Goal: Task Accomplishment & Management: Manage account settings

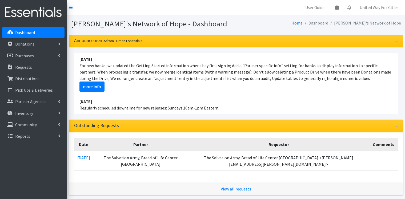
scroll to position [68, 0]
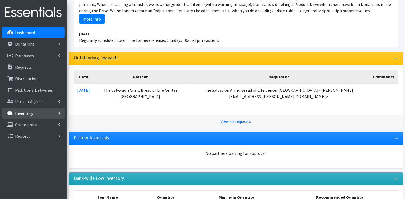
click at [58, 114] on icon at bounding box center [59, 113] width 2 height 4
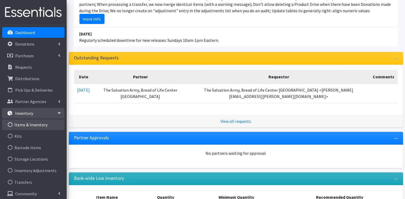
click at [31, 127] on link "Items & Inventory" at bounding box center [33, 124] width 62 height 11
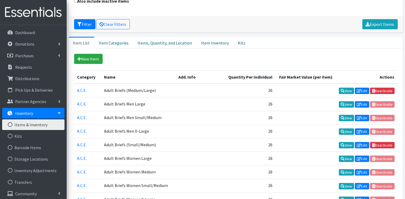
scroll to position [80, 0]
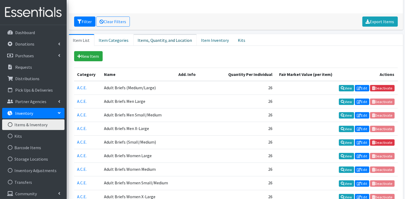
click at [153, 38] on link "Items, Quantity, and Location" at bounding box center [164, 40] width 63 height 12
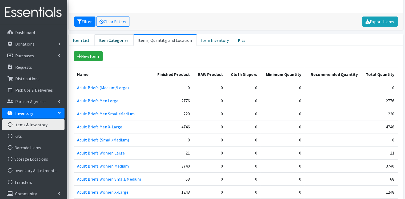
click at [114, 42] on link "Item Categories" at bounding box center [113, 40] width 39 height 12
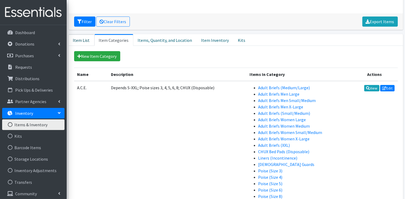
click at [90, 41] on link "Item List" at bounding box center [82, 40] width 26 height 12
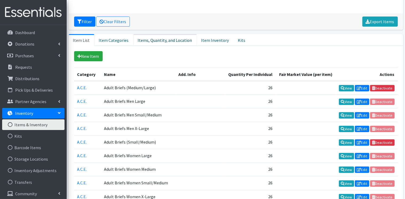
click at [157, 39] on link "Items, Quantity, and Location" at bounding box center [164, 40] width 63 height 12
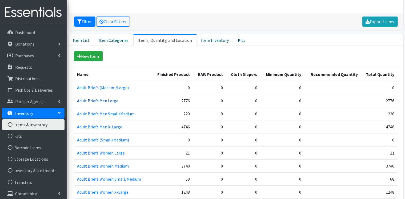
click at [111, 100] on link "Adult Briefs Men Large" at bounding box center [97, 100] width 41 height 5
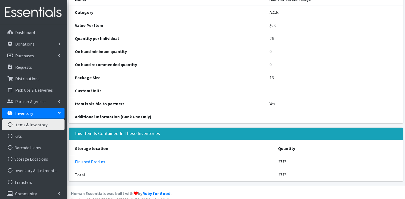
scroll to position [61, 0]
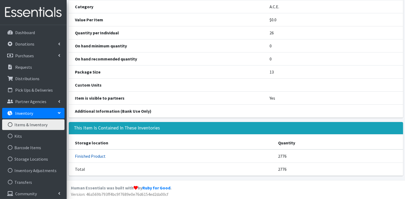
click at [92, 155] on link "Finished Product" at bounding box center [90, 156] width 31 height 5
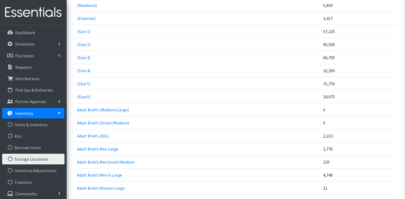
scroll to position [133, 0]
click at [107, 149] on link "Adult Briefs Men Large" at bounding box center [97, 148] width 41 height 5
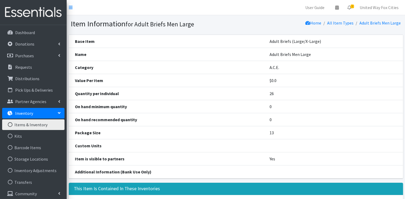
click at [39, 127] on link "Items & Inventory" at bounding box center [33, 124] width 62 height 11
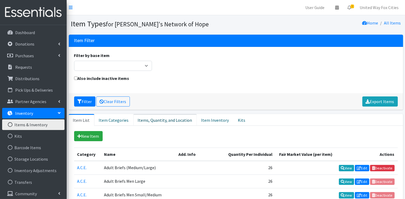
click at [170, 120] on link "Items, Quantity, and Location" at bounding box center [164, 120] width 63 height 12
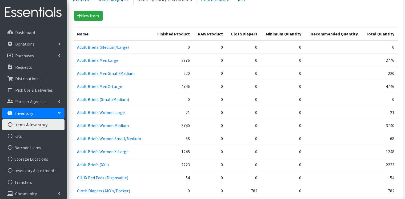
scroll to position [133, 0]
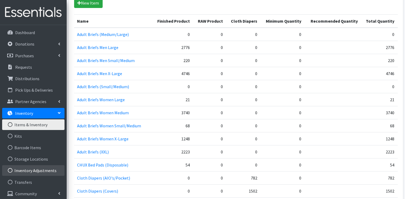
click at [30, 172] on link "Inventory Adjustments" at bounding box center [33, 170] width 62 height 11
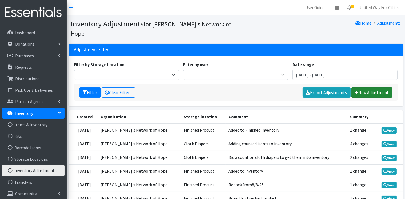
click at [372, 87] on link "New Adjustment" at bounding box center [371, 92] width 41 height 10
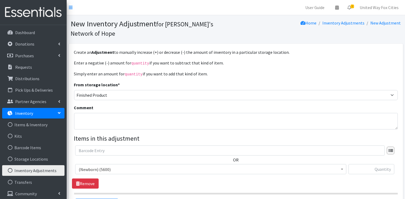
click at [117, 166] on span "(Newborn) (5600)" at bounding box center [211, 169] width 264 height 7
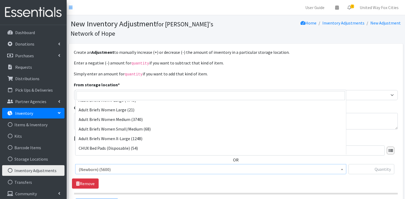
scroll to position [133, 0]
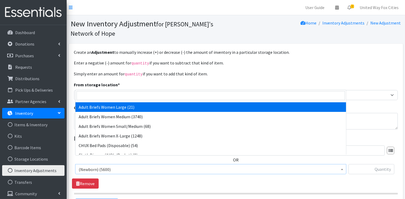
select select "14774"
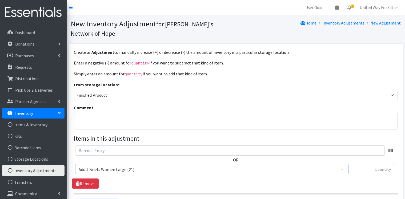
click at [363, 164] on input "text" at bounding box center [371, 169] width 46 height 10
type input "-21"
click at [93, 113] on textarea "Comment" at bounding box center [236, 121] width 324 height 17
type textarea "physical audit"
click at [90, 179] on link "Remove" at bounding box center [85, 184] width 27 height 10
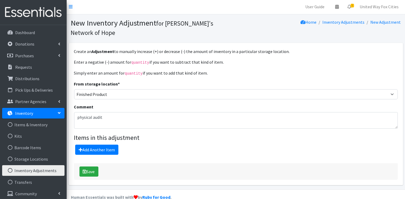
scroll to position [1, 0]
click at [29, 126] on link "Items & Inventory" at bounding box center [33, 124] width 62 height 11
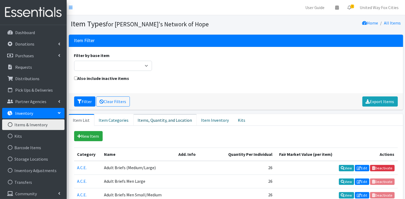
click at [178, 120] on link "Items, Quantity, and Location" at bounding box center [164, 120] width 63 height 12
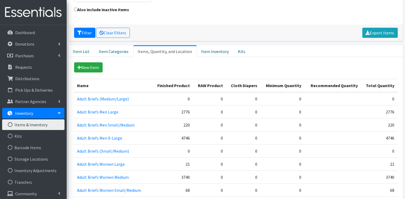
scroll to position [107, 0]
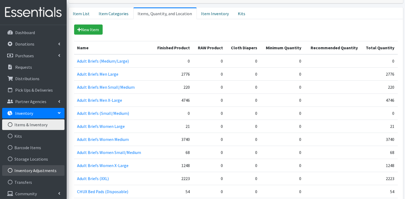
click at [40, 172] on link "Inventory Adjustments" at bounding box center [33, 170] width 62 height 11
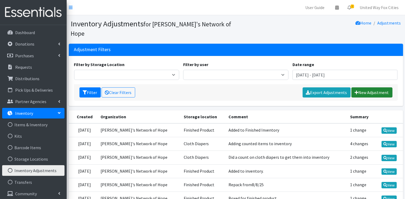
click at [367, 87] on link "New Adjustment" at bounding box center [371, 92] width 41 height 10
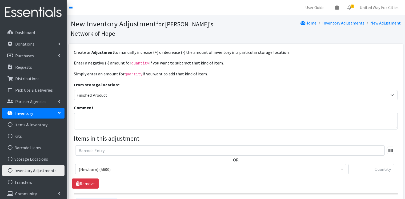
click at [31, 172] on link "Inventory Adjustments" at bounding box center [33, 170] width 62 height 11
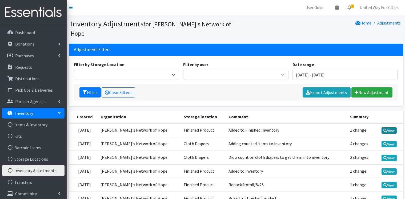
click at [391, 127] on link "View" at bounding box center [388, 130] width 15 height 6
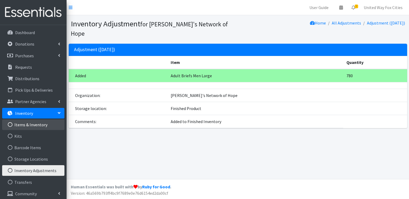
click at [27, 127] on link "Items & Inventory" at bounding box center [33, 124] width 62 height 11
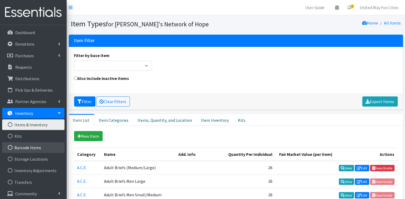
scroll to position [2, 0]
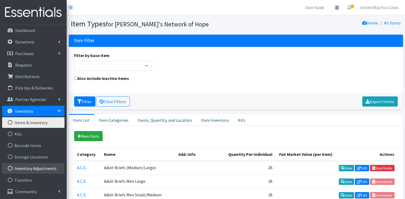
click at [35, 169] on link "Inventory Adjustments" at bounding box center [33, 168] width 62 height 11
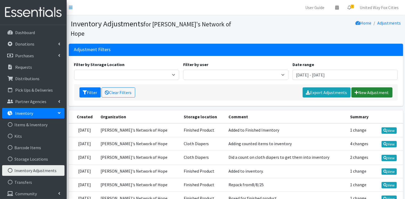
click at [377, 87] on link "New Adjustment" at bounding box center [371, 92] width 41 height 10
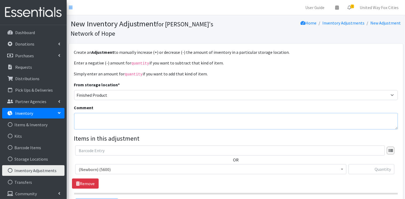
click at [113, 113] on textarea "Comment" at bounding box center [236, 121] width 324 height 17
type textarea "physical audit"
click at [109, 166] on span "(Newborn) (5600)" at bounding box center [211, 169] width 264 height 7
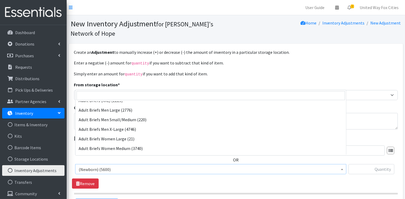
scroll to position [133, 0]
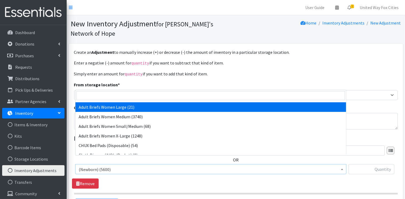
select select "14774"
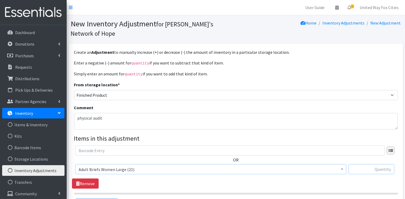
click at [372, 164] on input "text" at bounding box center [371, 169] width 46 height 10
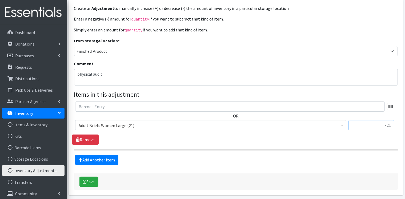
scroll to position [54, 0]
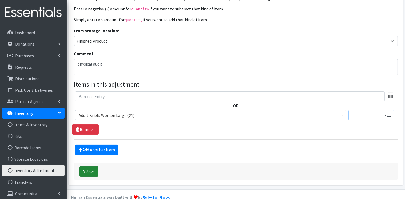
type input "-21"
click at [90, 167] on button "Save" at bounding box center [88, 172] width 19 height 10
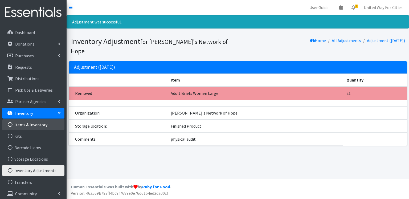
click at [30, 124] on link "Items & Inventory" at bounding box center [33, 124] width 62 height 11
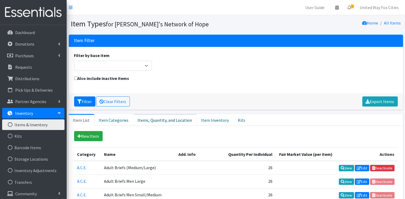
click at [160, 120] on link "Items, Quantity, and Location" at bounding box center [164, 120] width 63 height 12
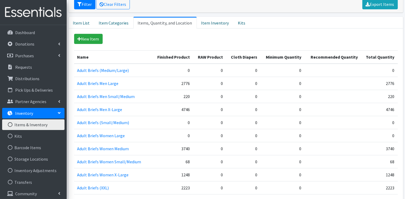
scroll to position [133, 0]
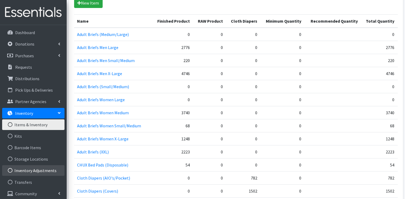
click at [42, 173] on link "Inventory Adjustments" at bounding box center [33, 170] width 62 height 11
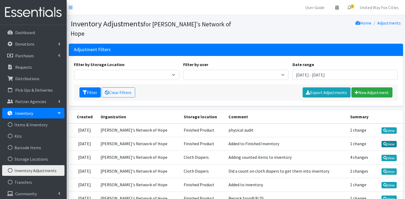
click at [392, 141] on link "View" at bounding box center [388, 144] width 15 height 6
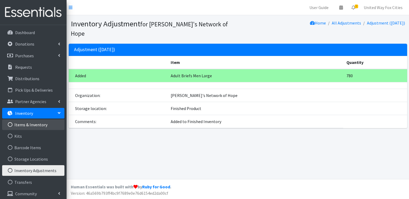
click at [26, 125] on link "Items & Inventory" at bounding box center [33, 124] width 62 height 11
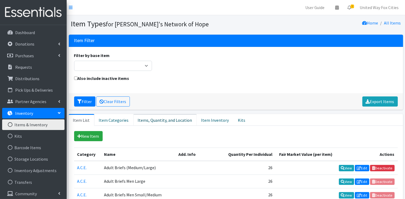
click at [160, 122] on link "Items, Quantity, and Location" at bounding box center [164, 120] width 63 height 12
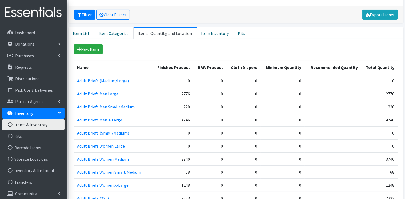
scroll to position [80, 0]
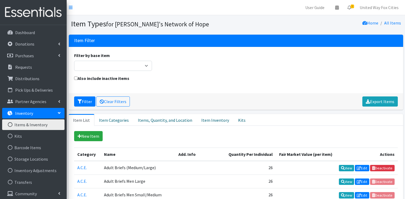
scroll to position [79, 0]
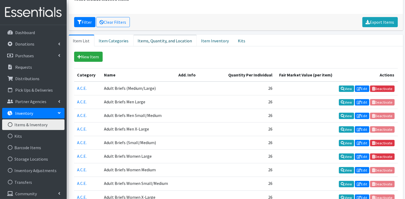
click at [173, 41] on link "Items, Quantity, and Location" at bounding box center [164, 41] width 63 height 12
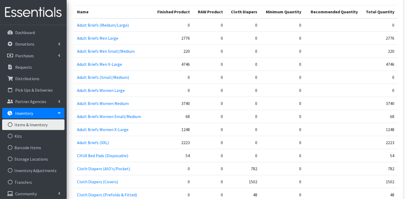
scroll to position [133, 0]
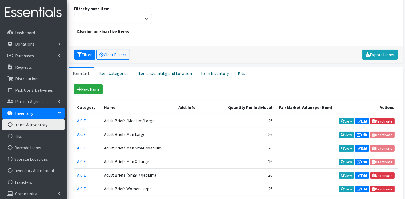
scroll to position [26, 0]
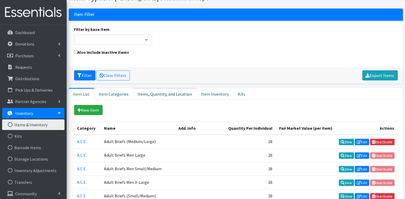
click at [162, 94] on link "Items, Quantity, and Location" at bounding box center [164, 94] width 63 height 12
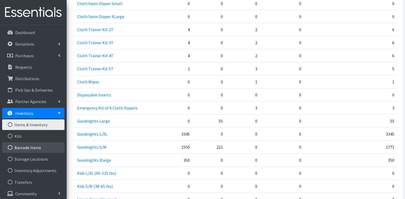
scroll to position [2, 0]
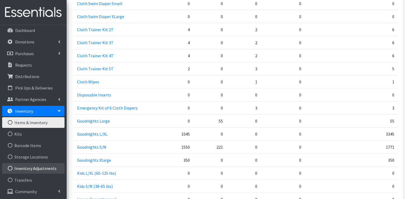
click at [43, 170] on link "Inventory Adjustments" at bounding box center [33, 168] width 62 height 11
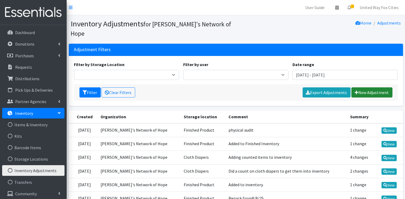
click at [373, 87] on link "New Adjustment" at bounding box center [371, 92] width 41 height 10
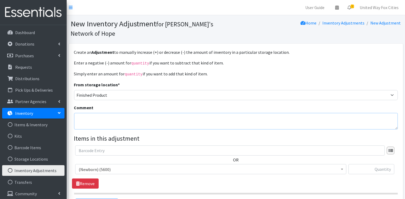
click at [109, 113] on textarea "Comment" at bounding box center [236, 121] width 324 height 17
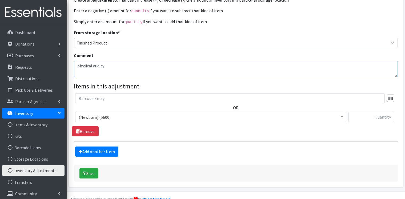
scroll to position [53, 0]
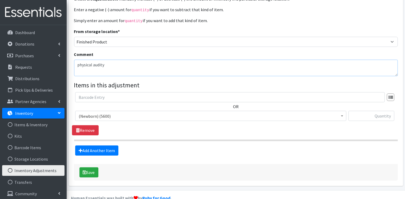
type textarea "physical audity"
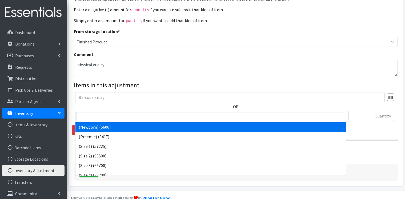
click at [130, 112] on span "(Newborn) (5600)" at bounding box center [211, 115] width 264 height 7
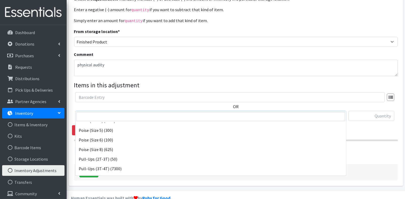
scroll to position [506, 0]
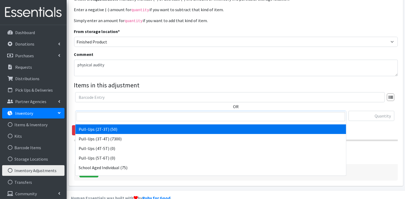
select select "14495"
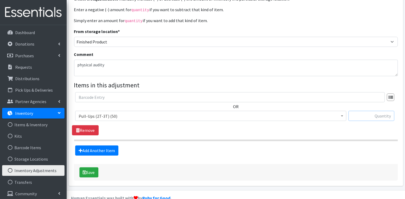
click at [362, 111] on input "text" at bounding box center [371, 116] width 46 height 10
type input "-50"
click at [102, 146] on link "Add Another Item" at bounding box center [96, 151] width 43 height 10
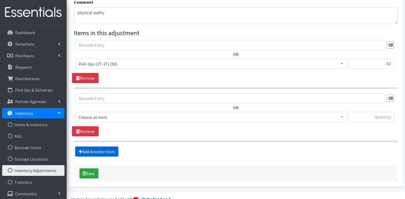
scroll to position [107, 0]
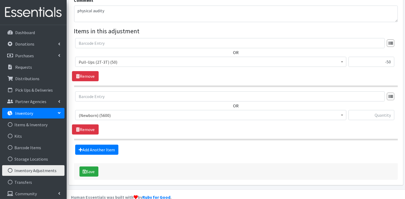
click at [119, 112] on span "(Newborn) (5600)" at bounding box center [211, 115] width 264 height 7
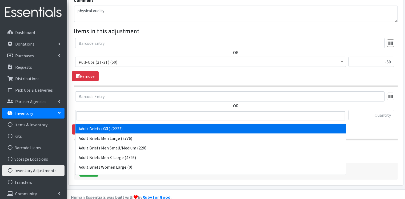
scroll to position [107, 0]
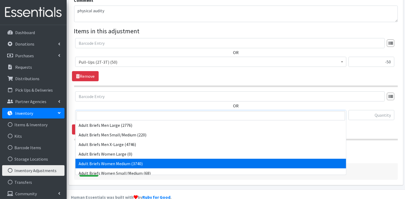
select select "14773"
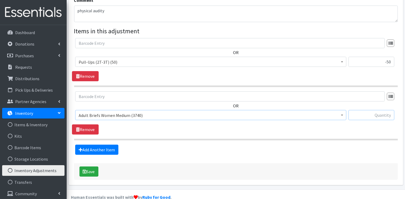
click at [370, 110] on input "text" at bounding box center [371, 115] width 46 height 10
type input "-503"
click at [109, 145] on link "Add Another Item" at bounding box center [96, 150] width 43 height 10
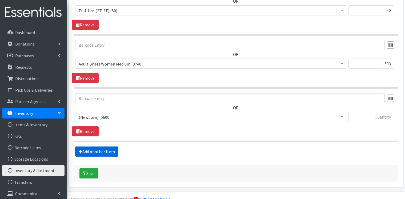
scroll to position [160, 0]
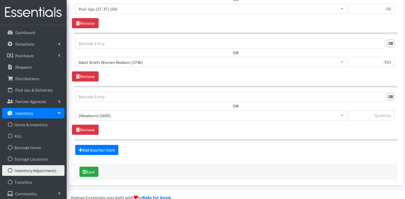
click at [116, 112] on span "(Newborn) (5600)" at bounding box center [211, 115] width 264 height 7
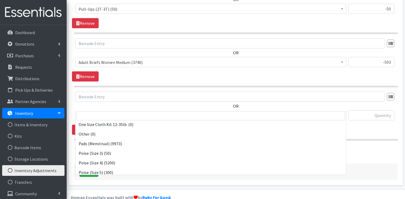
scroll to position [453, 0]
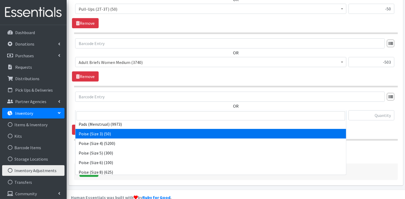
select select "14498"
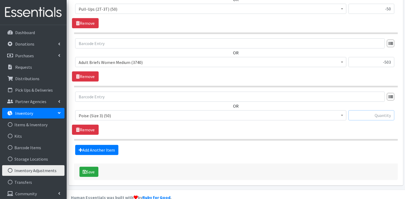
click at [376, 110] on input "text" at bounding box center [371, 115] width 46 height 10
type input "-50"
click at [96, 145] on link "Add Another Item" at bounding box center [96, 150] width 43 height 10
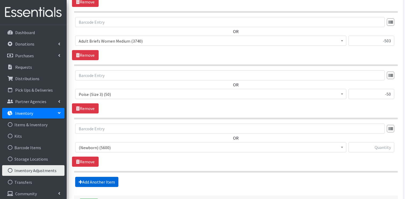
scroll to position [213, 0]
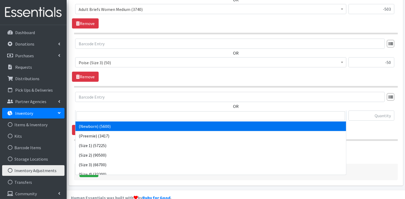
click at [111, 112] on span "(Newborn) (5600)" at bounding box center [211, 115] width 264 height 7
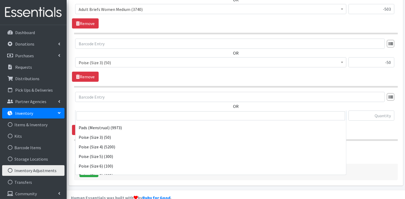
scroll to position [453, 0]
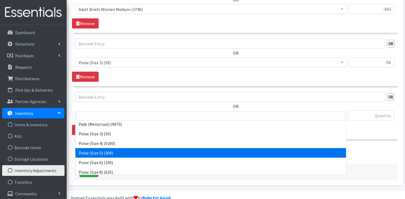
select select "14768"
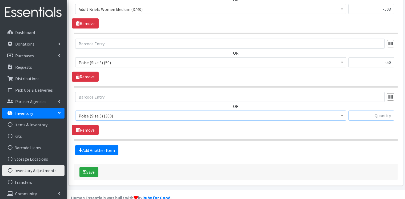
click at [384, 111] on input "text" at bounding box center [371, 116] width 46 height 10
type input "-300"
click at [100, 145] on link "Add Another Item" at bounding box center [96, 150] width 43 height 10
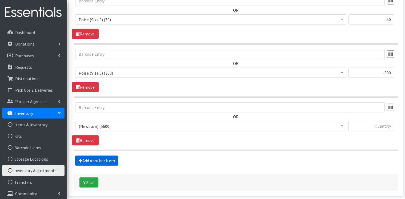
scroll to position [267, 0]
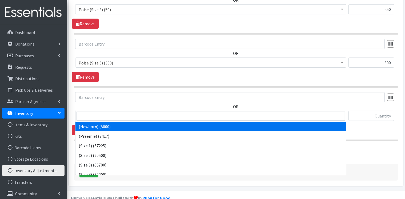
click at [117, 112] on span "(Newborn) (5600)" at bounding box center [211, 115] width 264 height 7
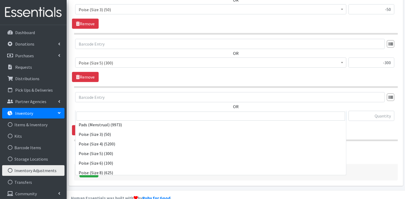
scroll to position [453, 0]
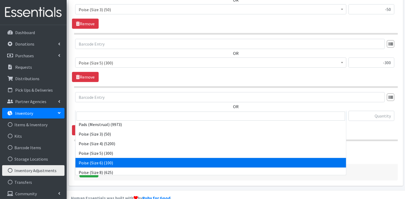
select select "14769"
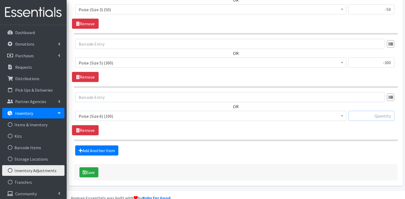
click at [369, 111] on input "text" at bounding box center [371, 116] width 46 height 10
type input "-100"
click at [98, 146] on link "Add Another Item" at bounding box center [96, 151] width 43 height 10
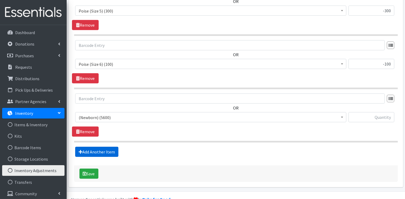
scroll to position [320, 0]
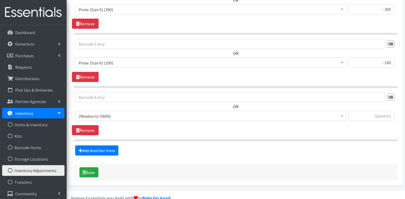
click at [125, 112] on span "(Newborn) (5600)" at bounding box center [211, 115] width 264 height 7
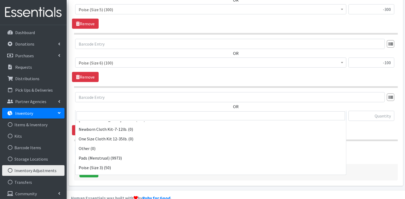
scroll to position [453, 0]
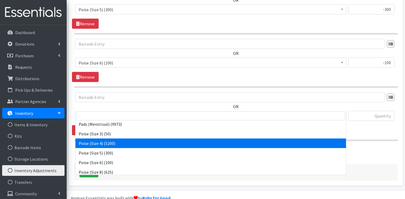
select select "14767"
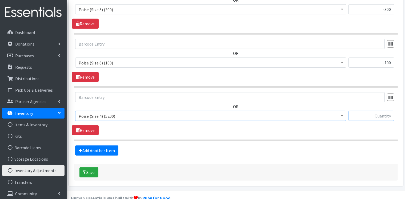
click at [380, 111] on input "text" at bounding box center [371, 116] width 46 height 10
type input "1"
type input "1475"
click at [98, 146] on link "Add Another Item" at bounding box center [96, 151] width 43 height 10
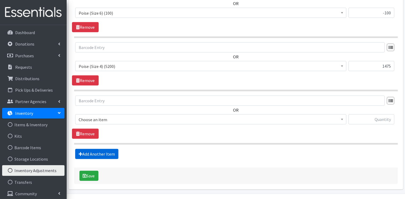
scroll to position [373, 0]
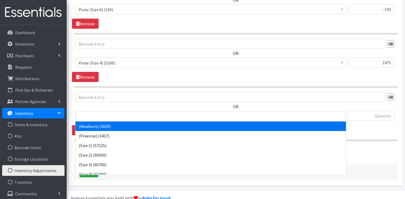
click at [126, 112] on span "(Newborn) (5600)" at bounding box center [211, 115] width 264 height 7
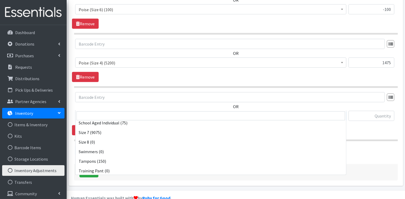
scroll to position [560, 0]
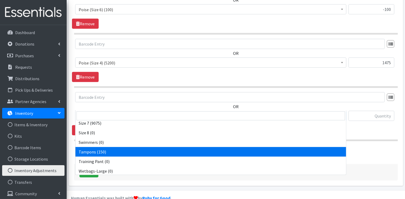
select select "14485"
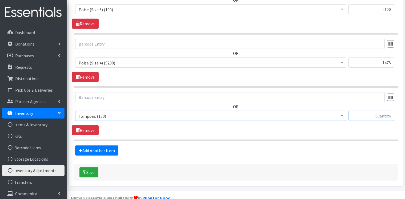
click at [382, 111] on input "text" at bounding box center [371, 116] width 46 height 10
type input "6025"
click at [96, 146] on link "Add Another Item" at bounding box center [96, 151] width 43 height 10
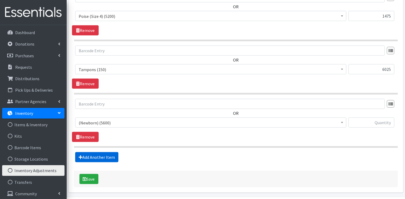
scroll to position [426, 0]
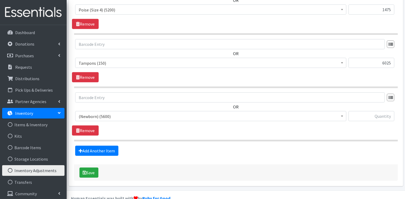
click at [118, 113] on span "(Newborn) (5600)" at bounding box center [211, 116] width 264 height 7
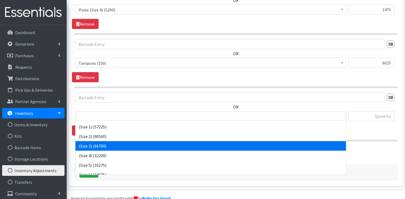
scroll to position [80, 0]
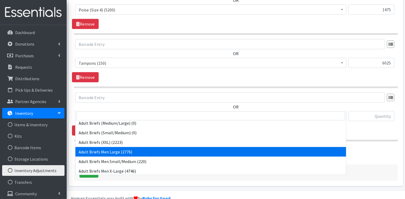
select select "14496"
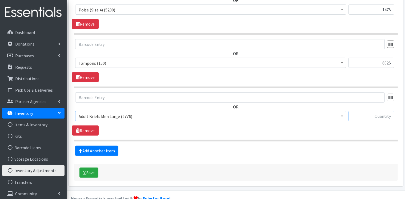
click at [381, 111] on input "text" at bounding box center [371, 116] width 46 height 10
type input "-1788"
click at [95, 146] on link "Add Another Item" at bounding box center [96, 151] width 43 height 10
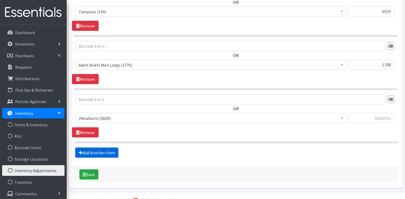
scroll to position [479, 0]
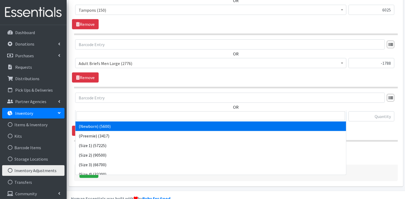
click at [116, 113] on span "(Newborn) (5600)" at bounding box center [211, 116] width 264 height 7
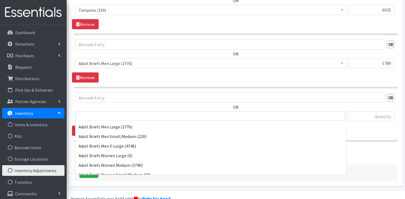
scroll to position [107, 0]
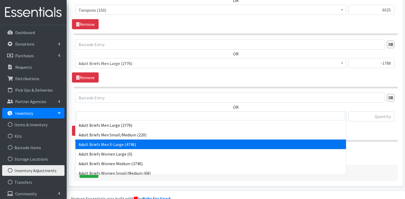
select select "14771"
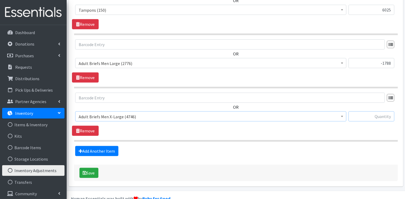
click at [383, 111] on input "text" at bounding box center [371, 116] width 46 height 10
type input "-274"
click at [92, 168] on button "Save" at bounding box center [88, 173] width 19 height 10
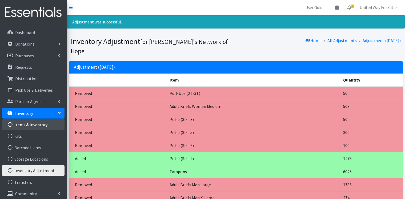
click at [35, 124] on link "Items & Inventory" at bounding box center [33, 124] width 62 height 11
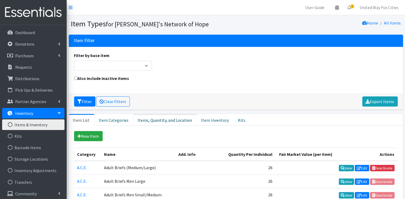
click at [170, 119] on link "Items, Quantity, and Location" at bounding box center [164, 120] width 63 height 12
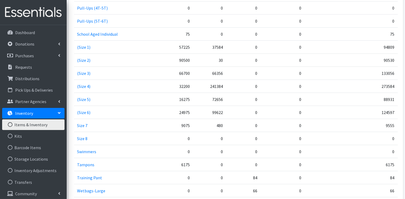
scroll to position [826, 0]
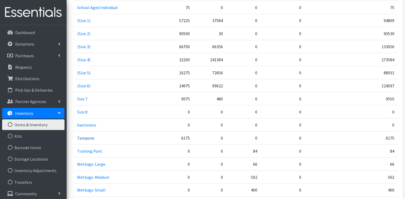
click at [86, 135] on link "Tampons" at bounding box center [85, 137] width 17 height 5
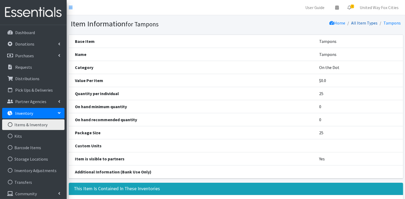
click at [359, 24] on link "All Item Types" at bounding box center [364, 22] width 26 height 5
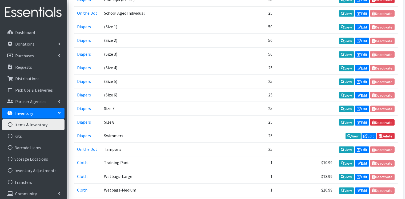
scroll to position [853, 0]
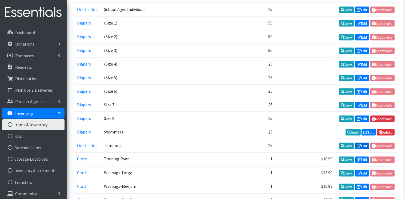
click at [365, 143] on link "Edit" at bounding box center [362, 146] width 14 height 6
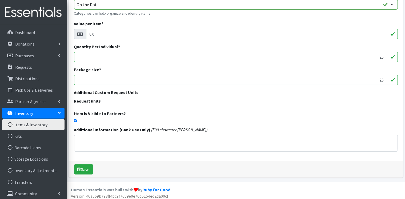
scroll to position [97, 0]
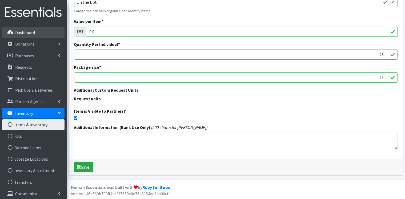
click at [30, 33] on p "Dashboard" at bounding box center [25, 32] width 20 height 5
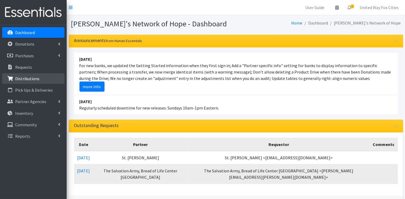
click at [33, 79] on p "Distributions" at bounding box center [27, 78] width 24 height 5
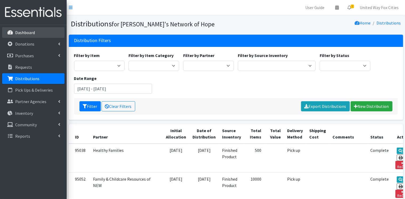
click at [29, 35] on p "Dashboard" at bounding box center [25, 32] width 20 height 5
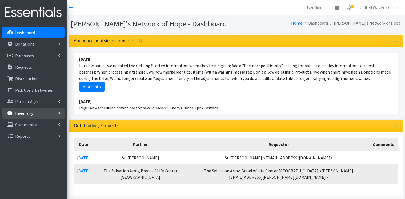
click at [45, 113] on link "Inventory" at bounding box center [33, 113] width 62 height 11
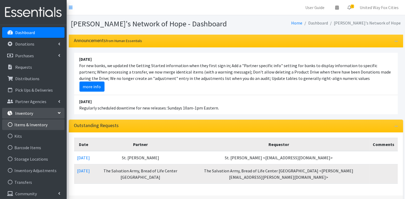
click at [37, 126] on link "Items & Inventory" at bounding box center [33, 124] width 62 height 11
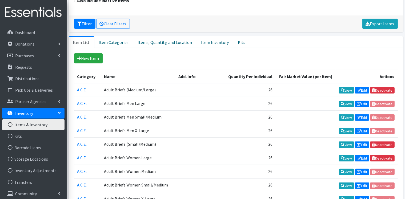
scroll to position [53, 0]
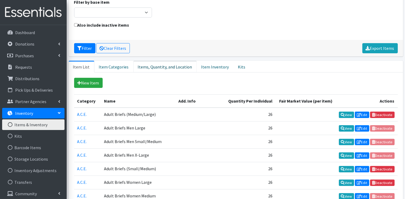
click at [170, 68] on link "Items, Quantity, and Location" at bounding box center [164, 67] width 63 height 12
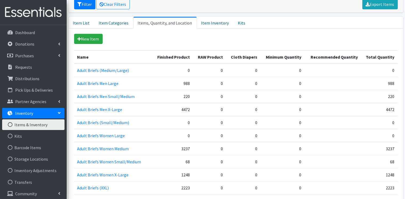
scroll to position [107, 0]
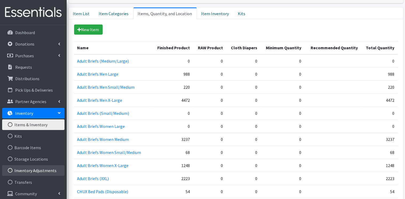
click at [41, 172] on link "Inventory Adjustments" at bounding box center [33, 170] width 62 height 11
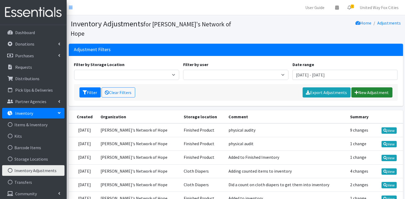
click at [377, 87] on link "New Adjustment" at bounding box center [371, 92] width 41 height 10
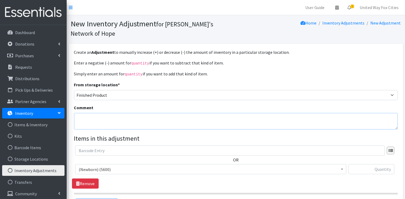
click at [120, 113] on textarea "Comment" at bounding box center [236, 121] width 324 height 17
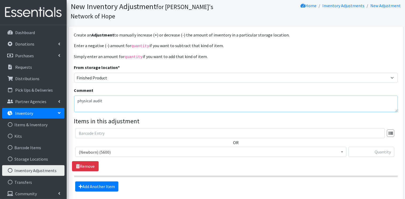
scroll to position [27, 0]
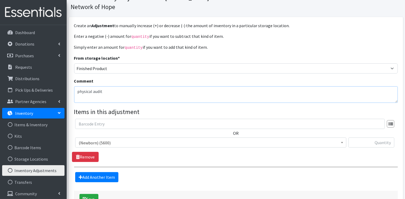
type textarea "physical audit"
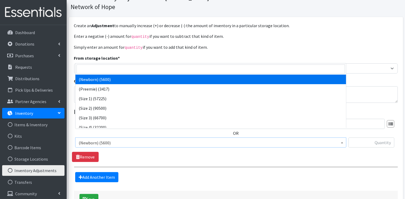
click at [114, 139] on span "(Newborn) (5600)" at bounding box center [211, 142] width 264 height 7
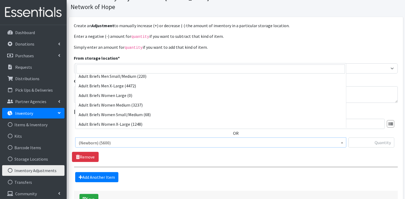
scroll to position [133, 0]
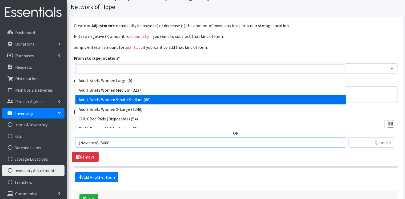
select select "14952"
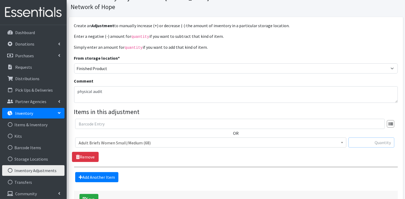
click at [376, 138] on input "text" at bounding box center [371, 143] width 46 height 10
type input "-68"
click at [94, 194] on button "Save" at bounding box center [88, 199] width 19 height 10
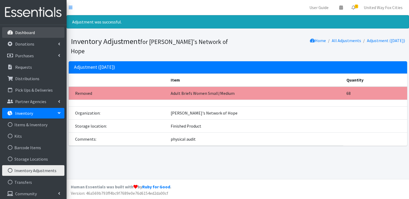
click at [25, 34] on p "Dashboard" at bounding box center [25, 32] width 20 height 5
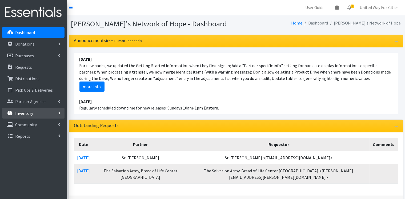
click at [59, 114] on icon at bounding box center [59, 113] width 2 height 4
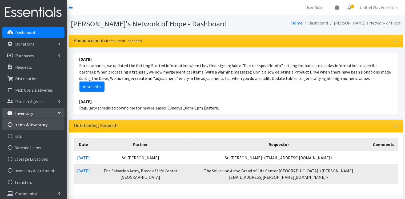
click at [32, 123] on link "Items & Inventory" at bounding box center [33, 124] width 62 height 11
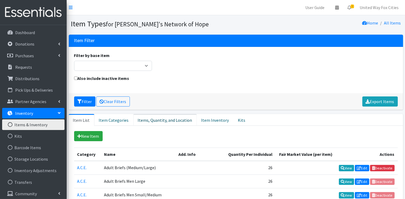
click at [174, 119] on link "Items, Quantity, and Location" at bounding box center [164, 120] width 63 height 12
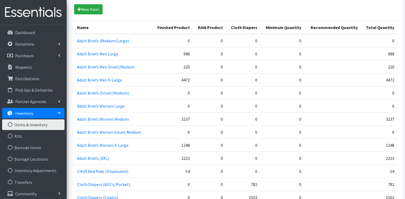
scroll to position [133, 0]
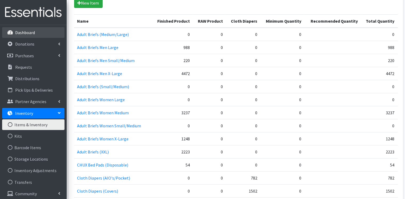
click at [31, 34] on p "Dashboard" at bounding box center [25, 32] width 20 height 5
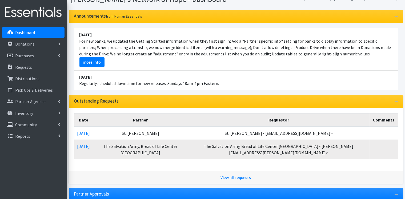
scroll to position [80, 0]
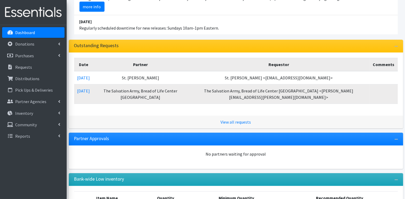
click at [29, 35] on link "Dashboard" at bounding box center [33, 32] width 62 height 11
